Goal: Information Seeking & Learning: Learn about a topic

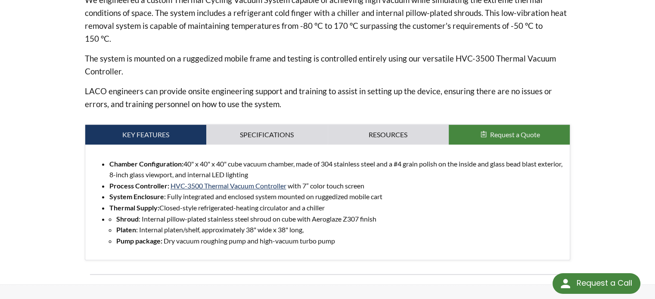
scroll to position [344, 0]
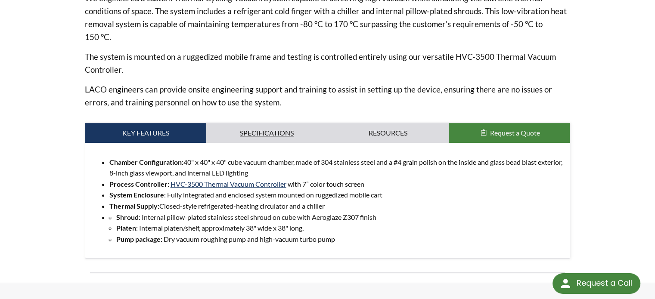
click at [266, 127] on link "Specifications" at bounding box center [266, 133] width 121 height 20
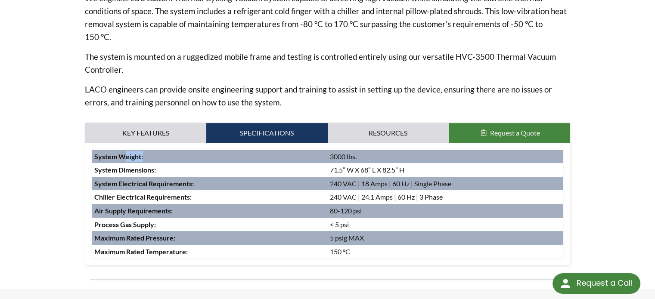
drag, startPoint x: 126, startPoint y: 143, endPoint x: 176, endPoint y: 147, distance: 50.5
click at [167, 150] on td "System Weight:" at bounding box center [209, 157] width 235 height 14
drag, startPoint x: 276, startPoint y: 158, endPoint x: 418, endPoint y: 158, distance: 142.0
click at [418, 163] on tr "System Dimensions: 71.5” W X 68” L X 82.5” H" at bounding box center [327, 170] width 471 height 14
click at [418, 163] on td "71.5” W X 68” L X 82.5” H" at bounding box center [444, 170] width 235 height 14
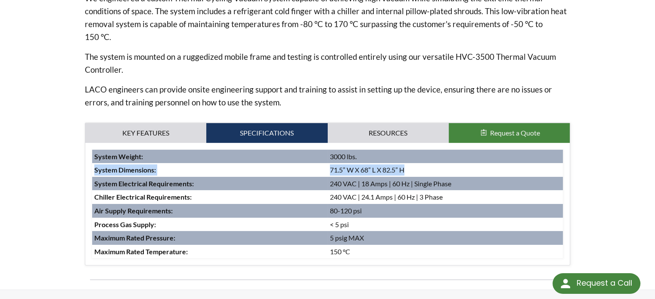
drag, startPoint x: 389, startPoint y: 161, endPoint x: 300, endPoint y: 161, distance: 89.5
click at [300, 163] on tr "System Dimensions: 71.5” W X 68” L X 82.5” H" at bounding box center [327, 170] width 471 height 14
click at [307, 163] on td "System Dimensions:" at bounding box center [209, 170] width 235 height 14
drag, startPoint x: 334, startPoint y: 154, endPoint x: 429, endPoint y: 158, distance: 94.7
click at [429, 163] on tr "System Dimensions: 71.5” W X 68” L X 82.5” H" at bounding box center [327, 170] width 471 height 14
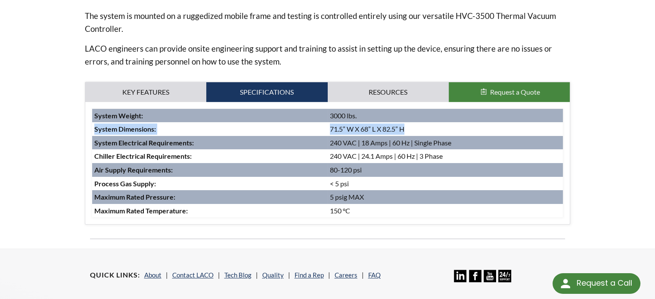
scroll to position [387, 0]
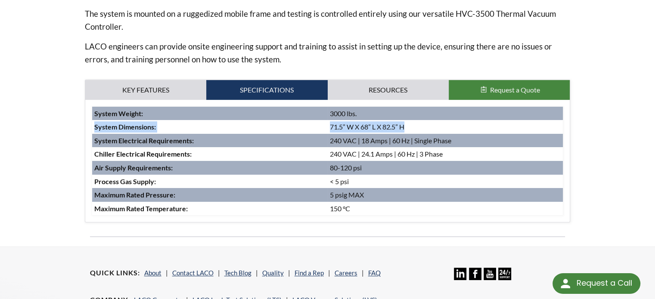
click at [307, 120] on td "System Dimensions:" at bounding box center [209, 127] width 235 height 14
click at [424, 120] on td "71.5” W X 68” L X 82.5” H" at bounding box center [444, 127] width 235 height 14
drag, startPoint x: 309, startPoint y: 111, endPoint x: 437, endPoint y: 116, distance: 127.9
click at [437, 120] on tr "System Dimensions: 71.5” W X 68” L X 82.5” H" at bounding box center [327, 127] width 471 height 14
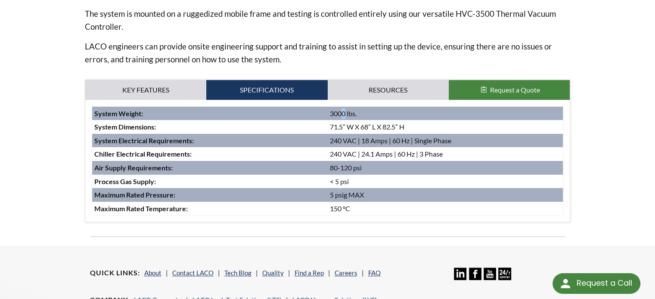
drag, startPoint x: 318, startPoint y: 101, endPoint x: 340, endPoint y: 102, distance: 22.0
click at [340, 107] on td "3000 lbs." at bounding box center [444, 114] width 235 height 14
drag, startPoint x: 315, startPoint y: 96, endPoint x: 325, endPoint y: 97, distance: 10.4
click at [316, 107] on td "System Weight:" at bounding box center [209, 114] width 235 height 14
drag, startPoint x: 360, startPoint y: 101, endPoint x: 329, endPoint y: 96, distance: 31.3
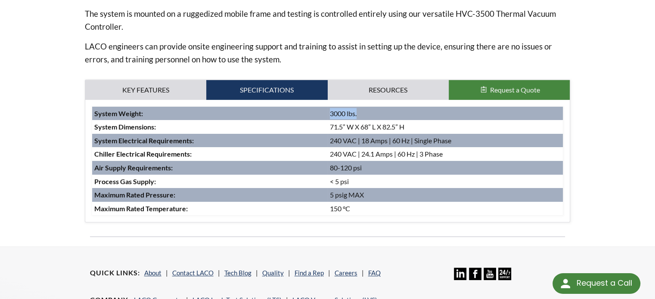
click at [329, 107] on td "3000 lbs." at bounding box center [444, 114] width 235 height 14
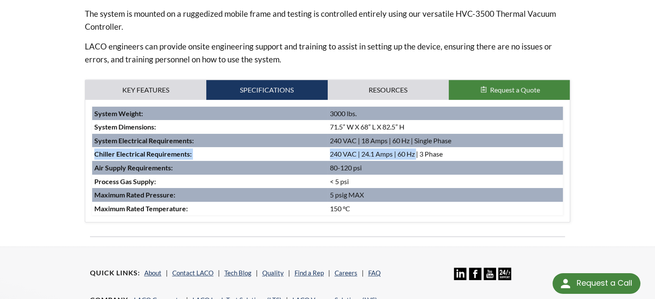
drag, startPoint x: 305, startPoint y: 134, endPoint x: 417, endPoint y: 137, distance: 111.9
click at [417, 147] on tr "Chiller Electrical Requirements: 240 VAC | 24.1 Amps | 60 Hz | 3 Phase" at bounding box center [327, 154] width 471 height 14
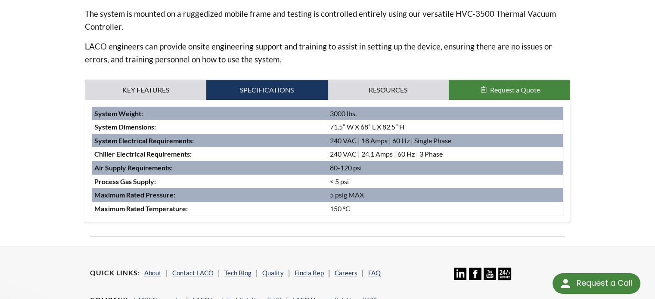
click at [480, 147] on td "240 VAC | 24.1 Amps | 60 Hz | 3 Phase" at bounding box center [444, 154] width 235 height 14
